Goal: Check status: Check status

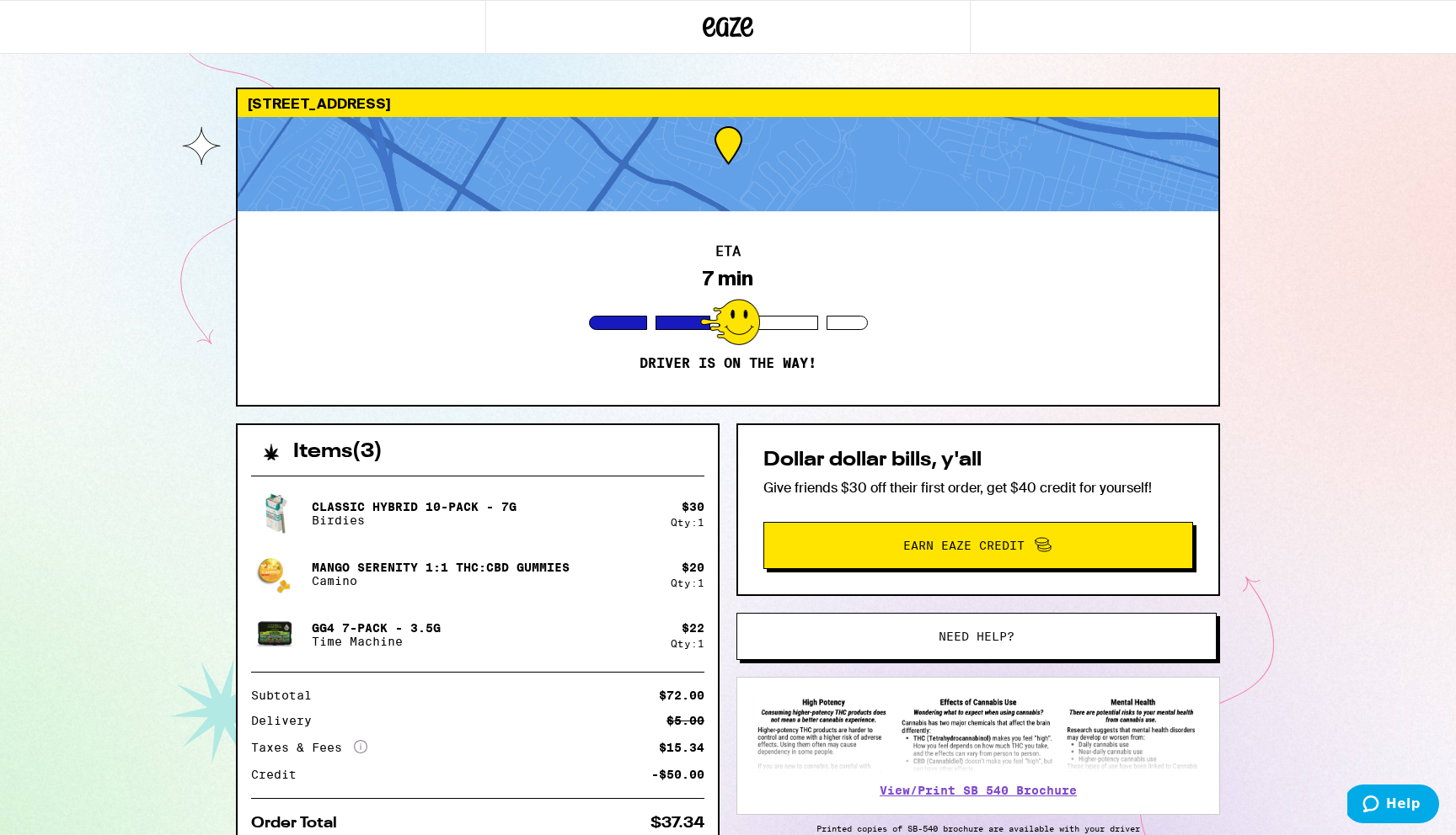
click at [738, 339] on div at bounding box center [729, 322] width 60 height 46
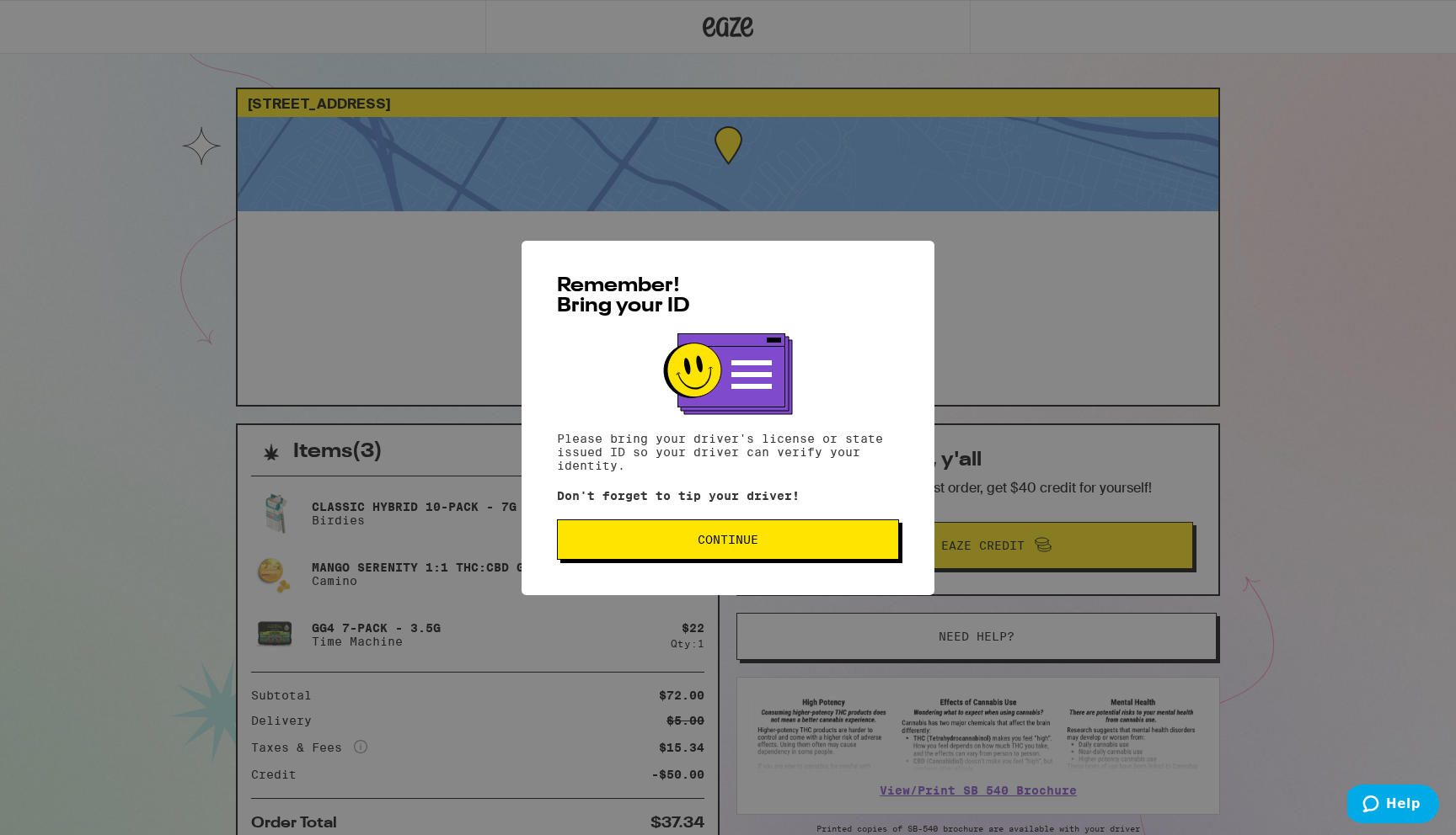
click at [770, 536] on button "Continue" at bounding box center [728, 540] width 342 height 41
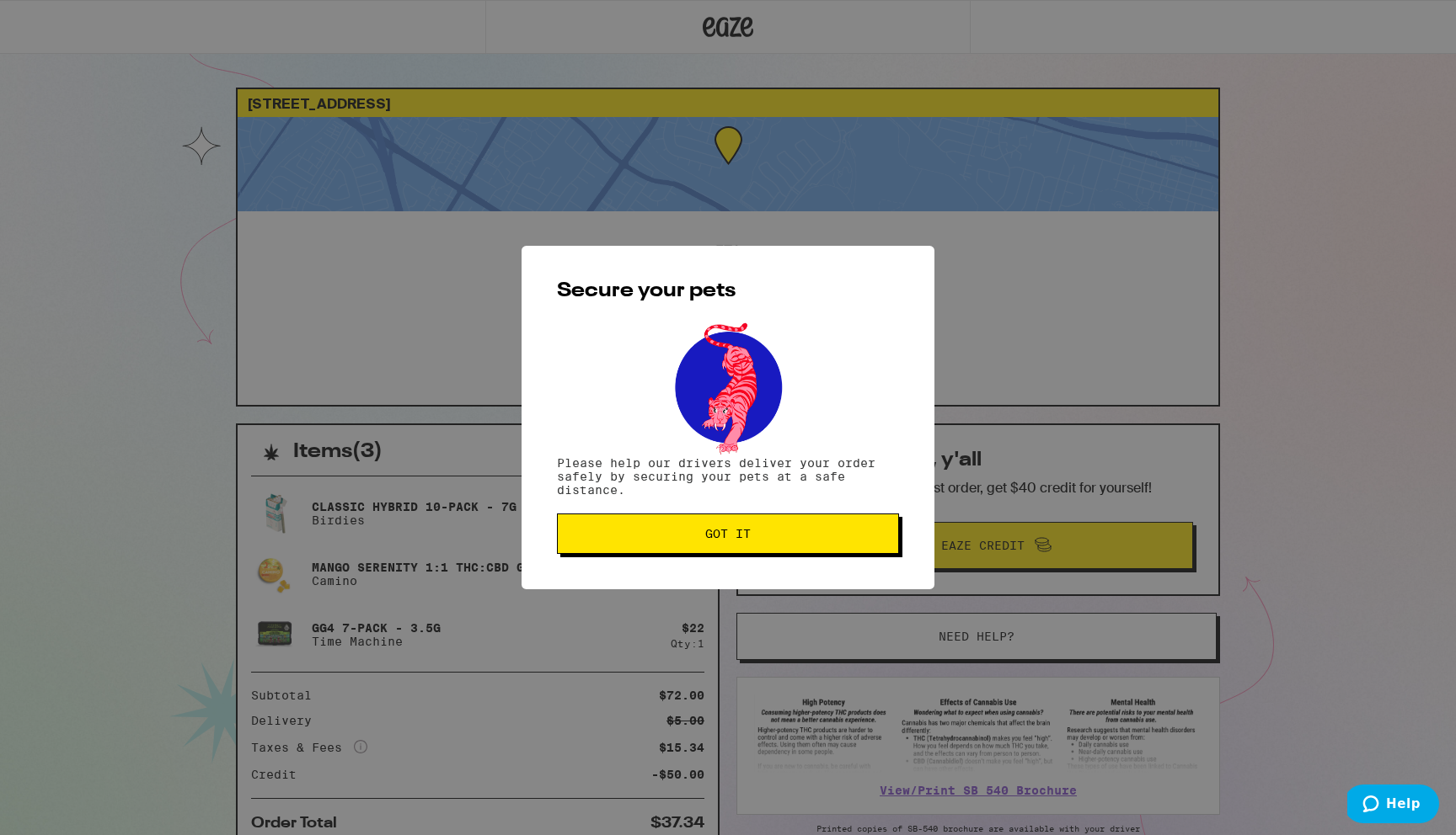
click at [813, 544] on button "Got it" at bounding box center [728, 534] width 342 height 41
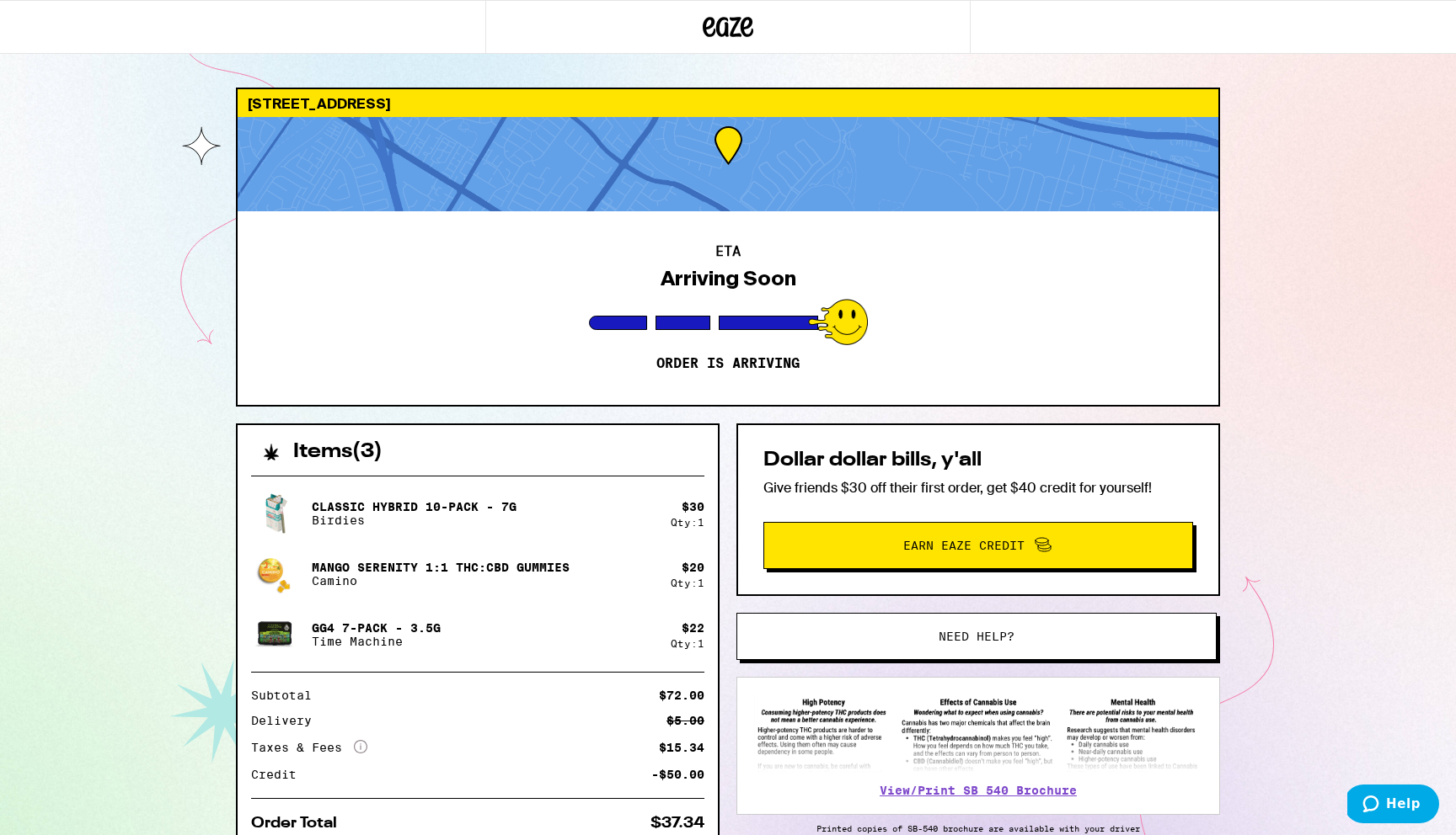
click at [1339, 346] on div "[STREET_ADDRESS] ETA Arriving Soon Order is arriving Items ( 3 ) Classic Hybrid…" at bounding box center [728, 459] width 1456 height 918
